Goal: Entertainment & Leisure: Consume media (video, audio)

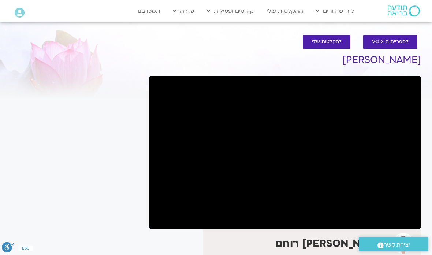
click at [364, 27] on link "לוח שידורים יומי" at bounding box center [353, 26] width 81 height 17
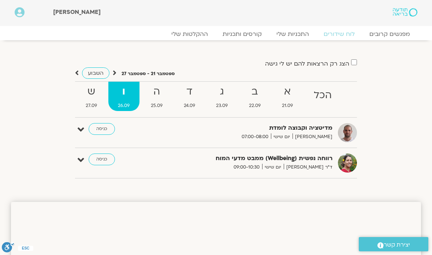
click at [155, 95] on strong "ה" at bounding box center [157, 92] width 32 height 16
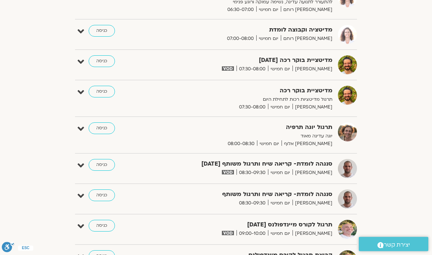
scroll to position [165, 0]
click at [2, 70] on section "הצג רק הרצאות להם יש לי גישה ספטמבר 21 - ספטמבר 27 השבוע להציג אירועים שפתוחים …" at bounding box center [216, 171] width 432 height 592
click at [99, 167] on link "כניסה" at bounding box center [102, 165] width 26 height 12
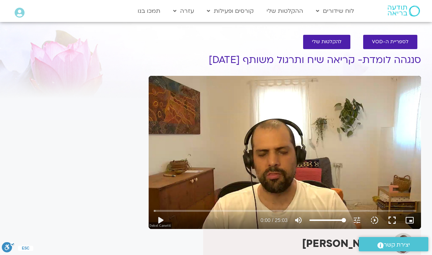
click at [164, 220] on button "play_arrow" at bounding box center [161, 220] width 18 height 18
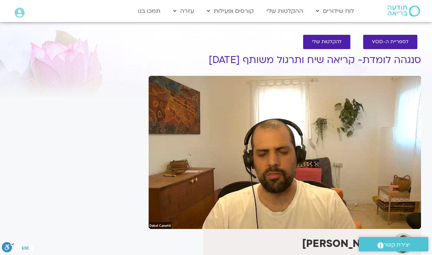
type input "1503.36"
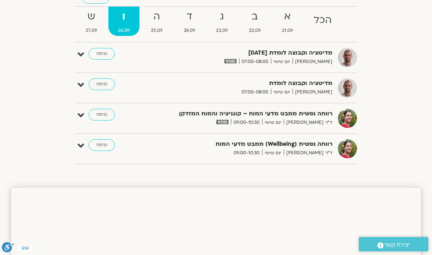
scroll to position [75, 0]
click at [103, 115] on link "כניסה" at bounding box center [102, 115] width 26 height 12
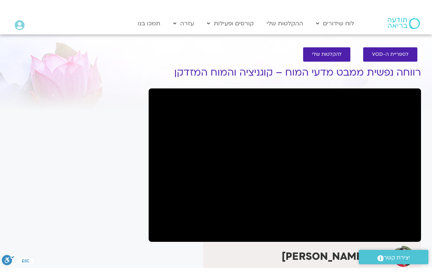
scroll to position [9, 0]
